Goal: Task Accomplishment & Management: Manage account settings

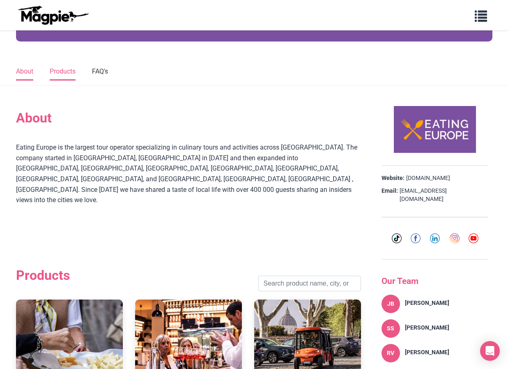
click at [71, 70] on link "Products" at bounding box center [63, 71] width 26 height 17
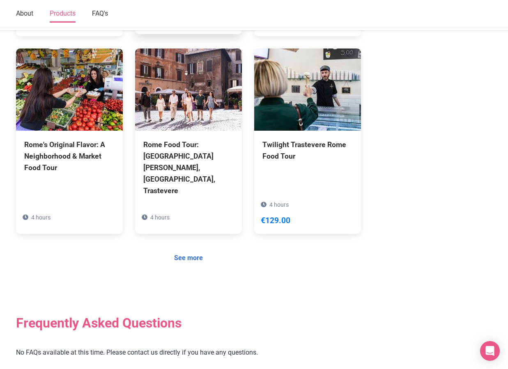
scroll to position [657, 0]
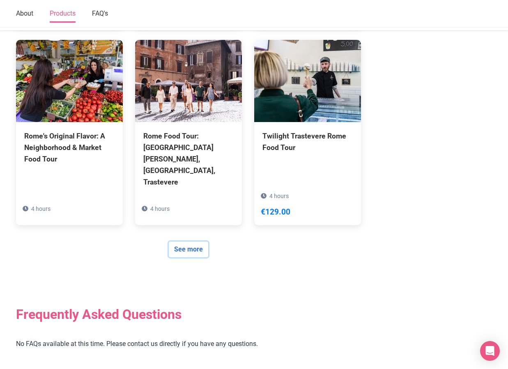
click at [186, 241] on link "See more" at bounding box center [188, 249] width 39 height 16
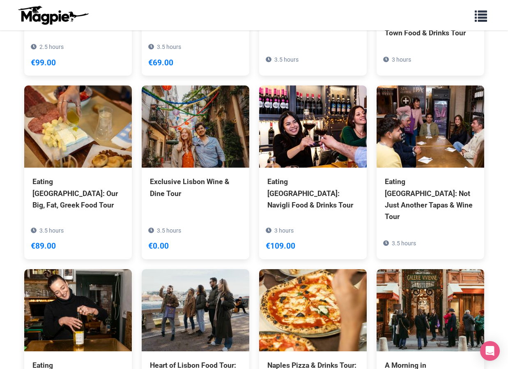
scroll to position [1494, 0]
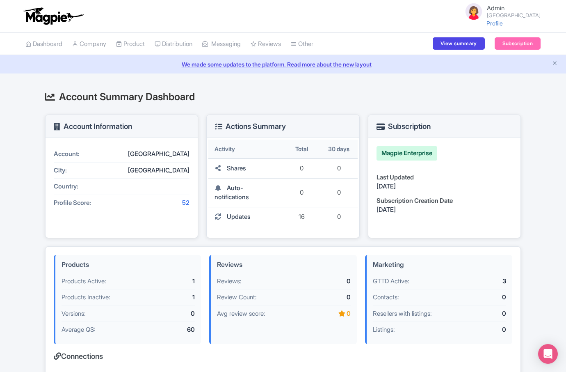
click at [361, 71] on div "We made some updates to the platform. Read more about the new layout" at bounding box center [283, 64] width 566 height 18
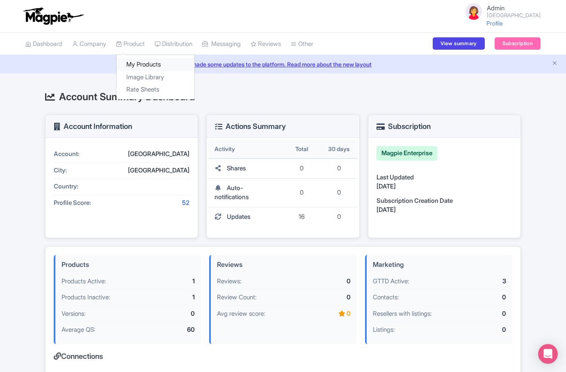
click at [144, 60] on link "My Products" at bounding box center [156, 64] width 78 height 13
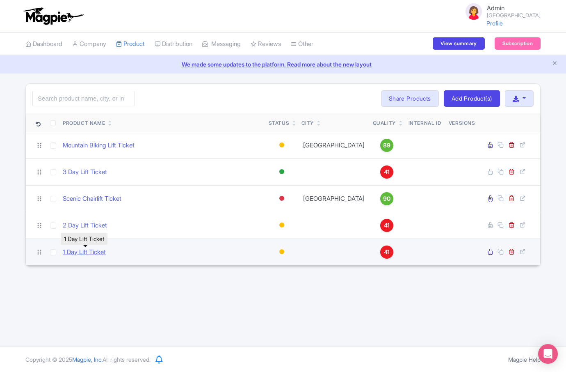
click at [89, 249] on link "1 Day Lift Ticket" at bounding box center [84, 252] width 43 height 9
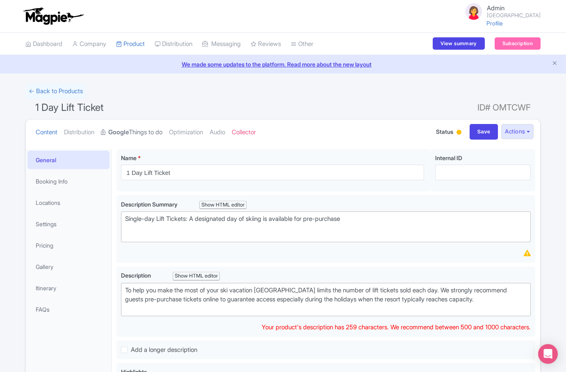
click at [128, 136] on strong "Google" at bounding box center [118, 132] width 21 height 9
